Goal: Find specific page/section: Find specific page/section

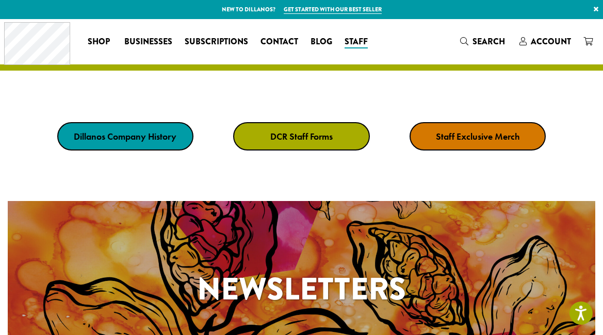
click at [320, 140] on strong "DCR Staff Forms" at bounding box center [301, 136] width 62 height 12
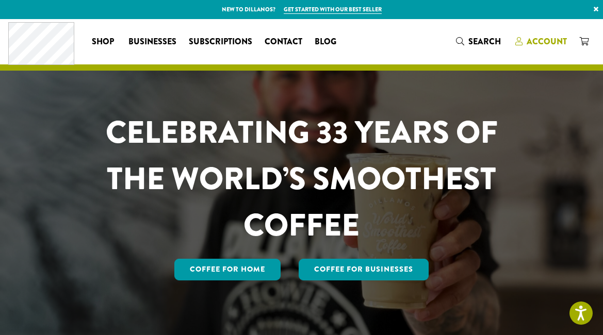
click at [549, 34] on link "Account" at bounding box center [541, 41] width 64 height 17
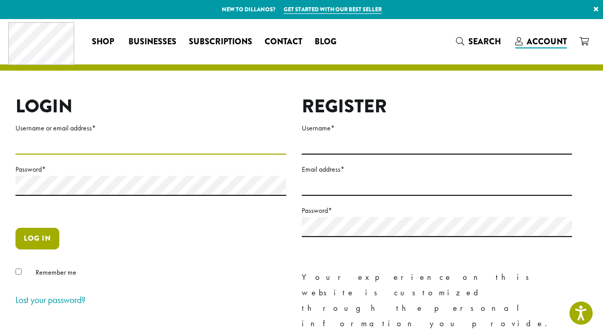
type input "**********"
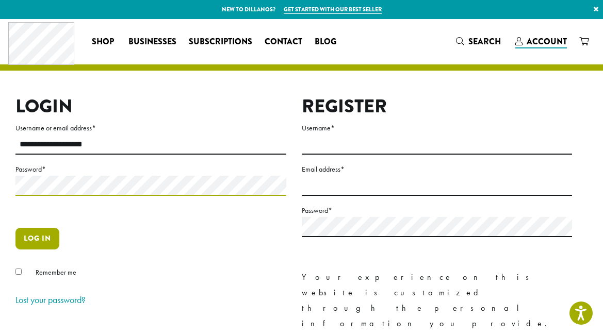
click at [37, 238] on button "Log in" at bounding box center [37, 239] width 44 height 22
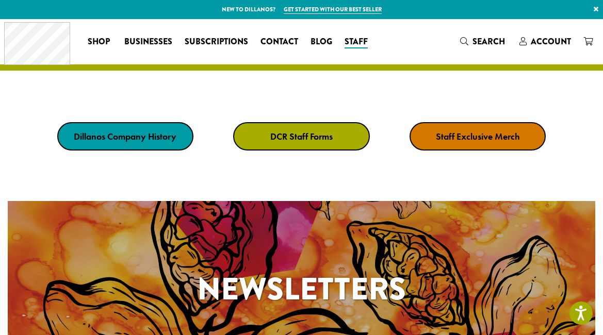
click at [315, 137] on strong "DCR Staff Forms" at bounding box center [301, 136] width 62 height 12
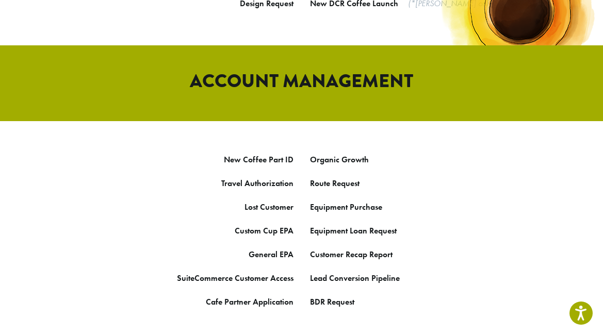
scroll to position [533, 0]
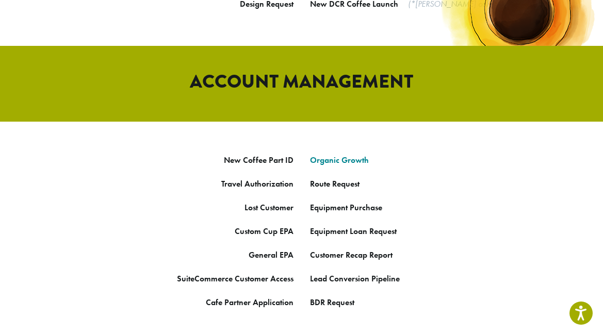
click at [328, 155] on link "Organic Growth" at bounding box center [339, 160] width 59 height 11
